Goal: Task Accomplishment & Management: Complete application form

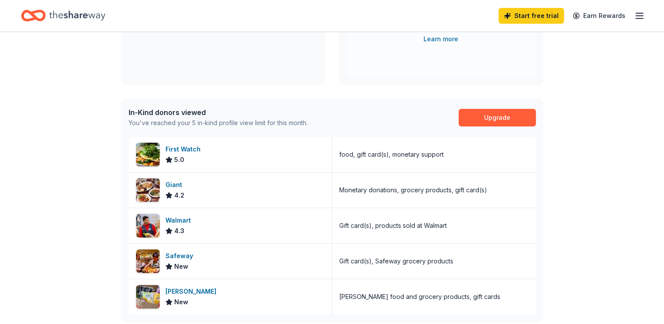
scroll to position [176, 0]
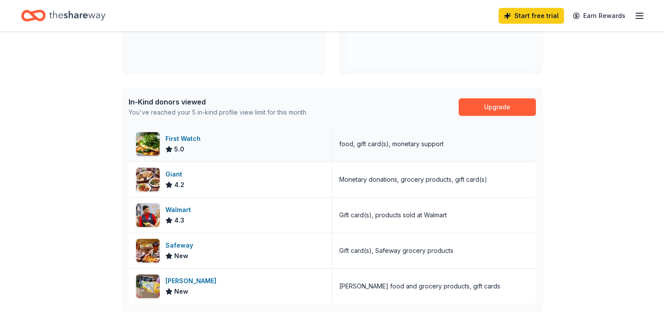
click at [150, 141] on img at bounding box center [148, 144] width 24 height 24
click at [151, 180] on img at bounding box center [148, 180] width 24 height 24
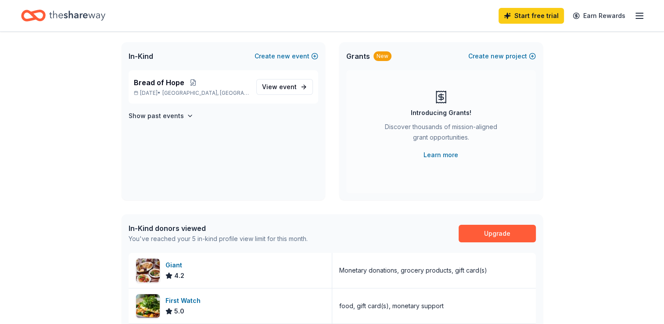
scroll to position [0, 0]
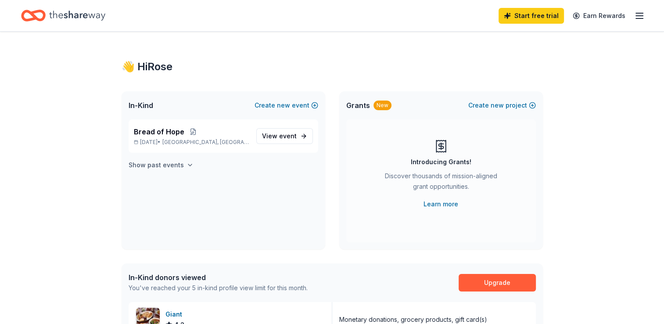
click at [187, 164] on icon "button" at bounding box center [190, 165] width 7 height 7
click at [445, 166] on div "Introducing Grants!" at bounding box center [441, 162] width 61 height 11
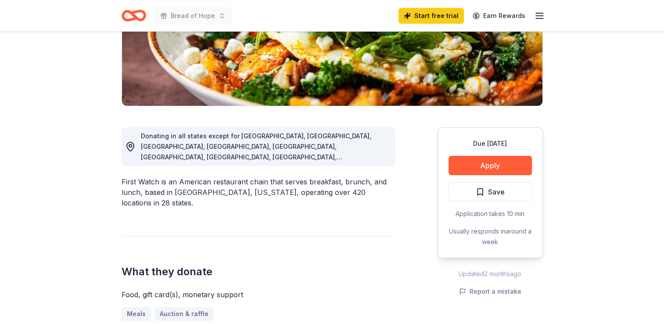
scroll to position [176, 0]
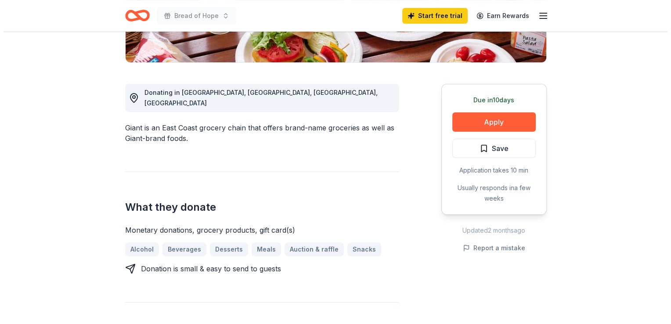
scroll to position [220, 0]
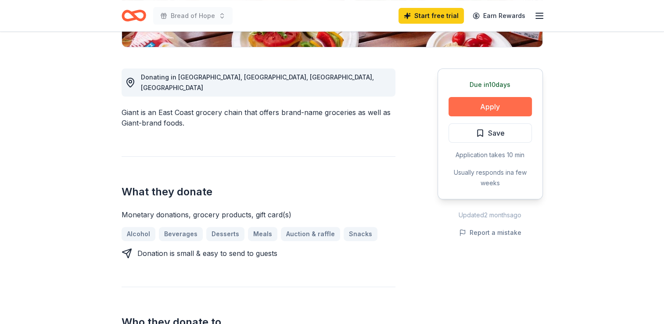
click at [478, 106] on button "Apply" at bounding box center [490, 106] width 83 height 19
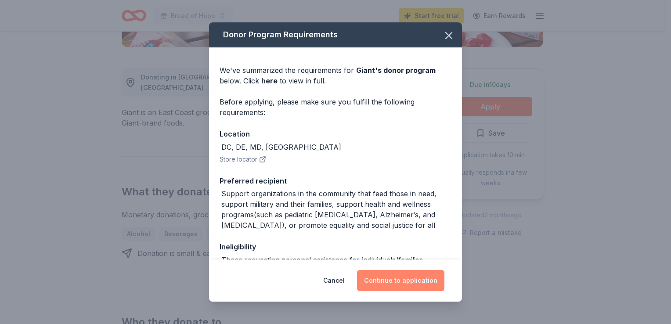
click at [398, 281] on button "Continue to application" at bounding box center [400, 280] width 87 height 21
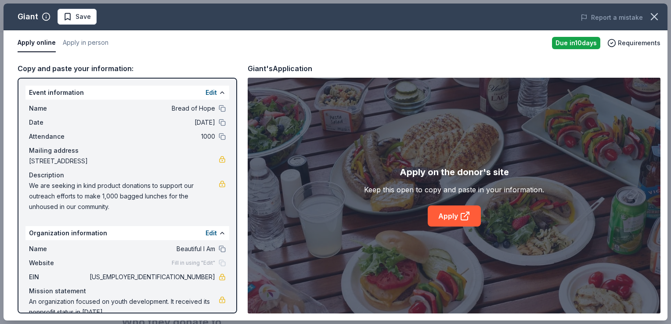
scroll to position [14, 0]
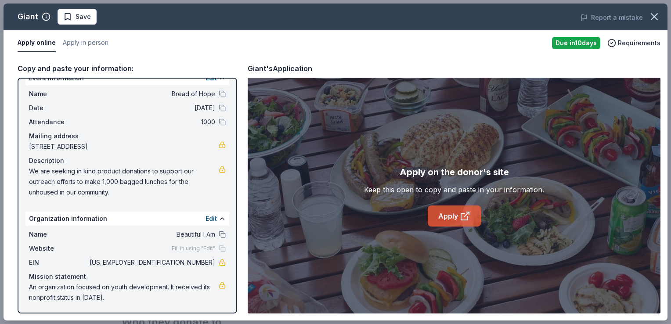
click at [446, 216] on link "Apply" at bounding box center [454, 216] width 53 height 21
